Goal: Task Accomplishment & Management: Manage account settings

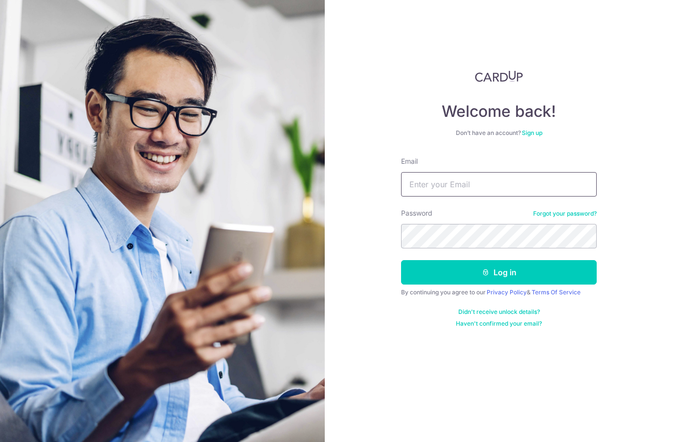
click at [436, 194] on input "Email" at bounding box center [499, 184] width 196 height 24
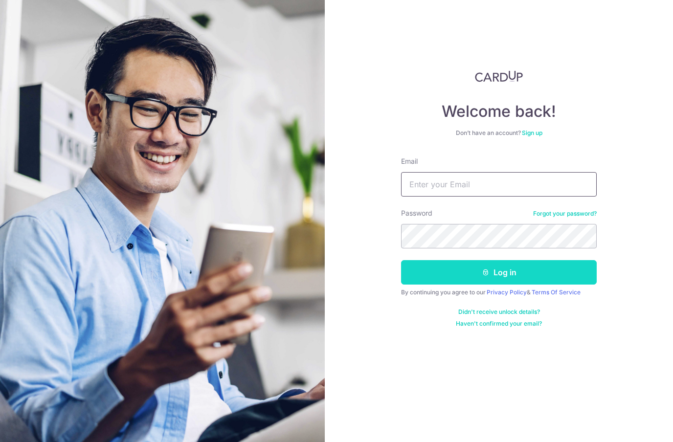
type input "[EMAIL_ADDRESS][DOMAIN_NAME]"
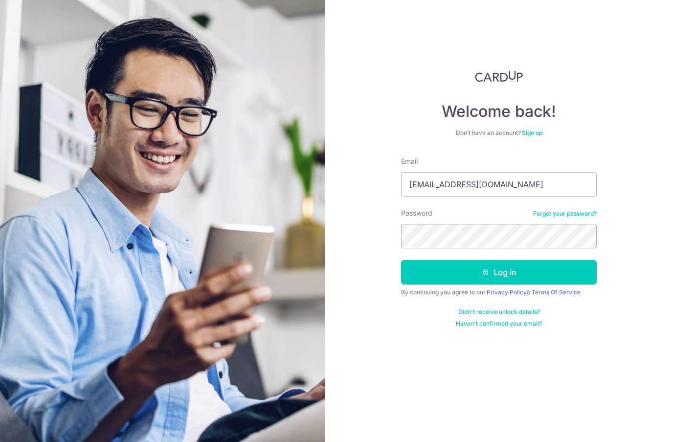
click at [431, 286] on form "Email [EMAIL_ADDRESS][DOMAIN_NAME] Password Forgot your password? Log in By con…" at bounding box center [499, 242] width 196 height 171
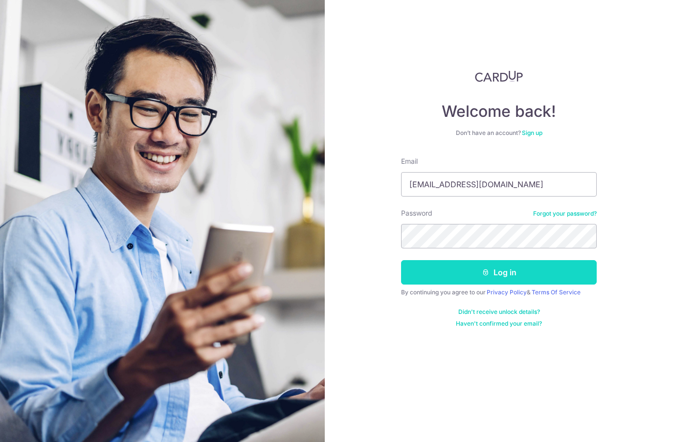
click at [439, 272] on button "Log in" at bounding box center [499, 272] width 196 height 24
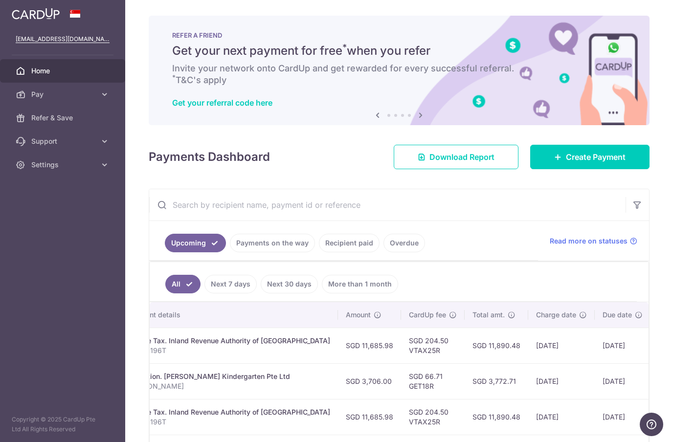
scroll to position [0, 229]
